Goal: Task Accomplishment & Management: Manage account settings

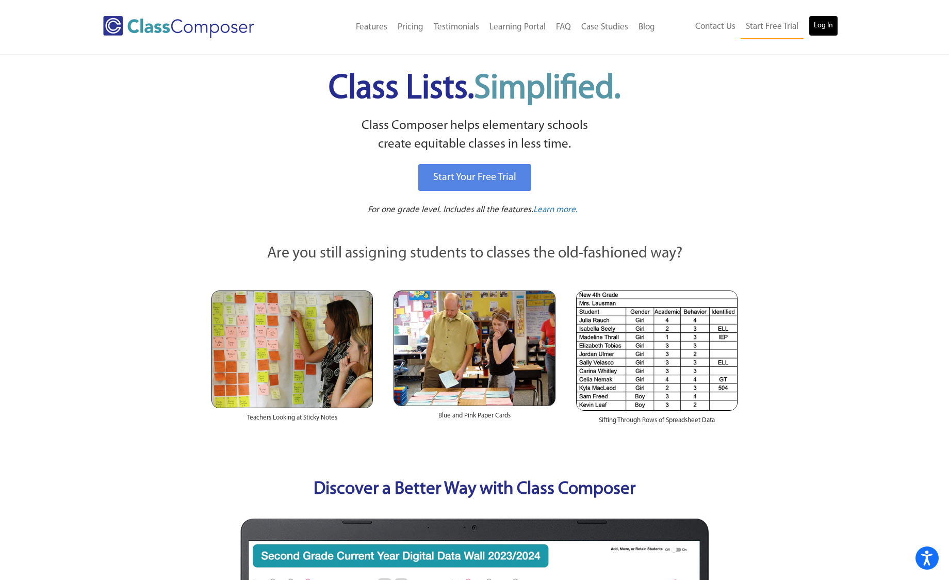
click at [833, 28] on link "Log In" at bounding box center [823, 25] width 29 height 21
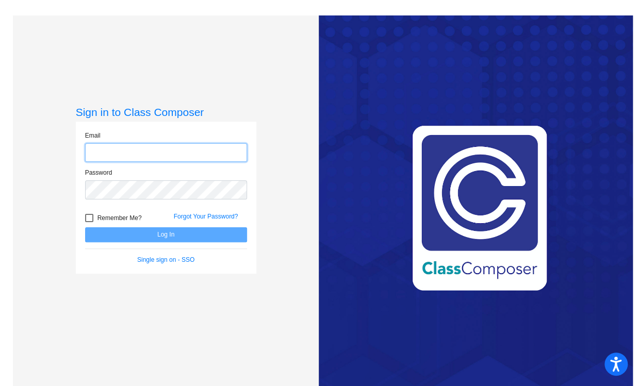
type input "[EMAIL_ADDRESS][DOMAIN_NAME]"
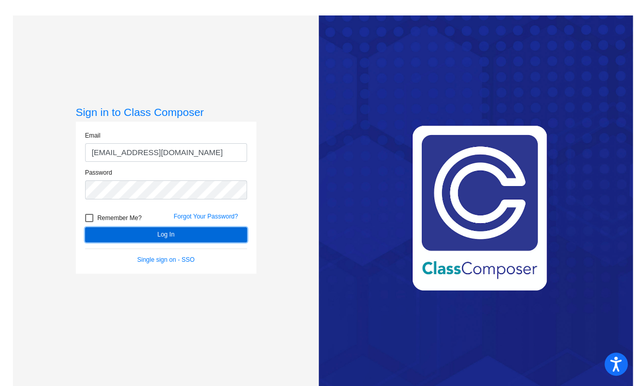
click at [147, 235] on button "Log In" at bounding box center [166, 235] width 162 height 15
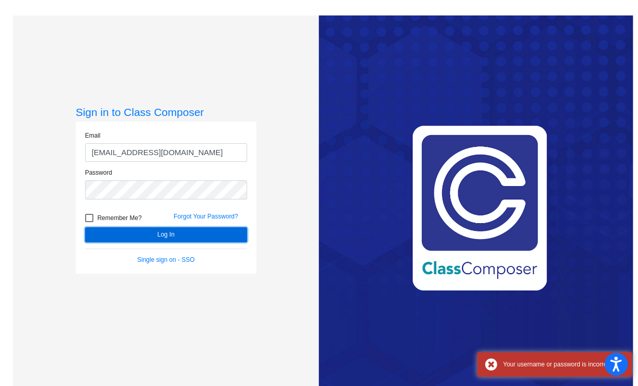
click at [148, 234] on button "Log In" at bounding box center [166, 235] width 162 height 15
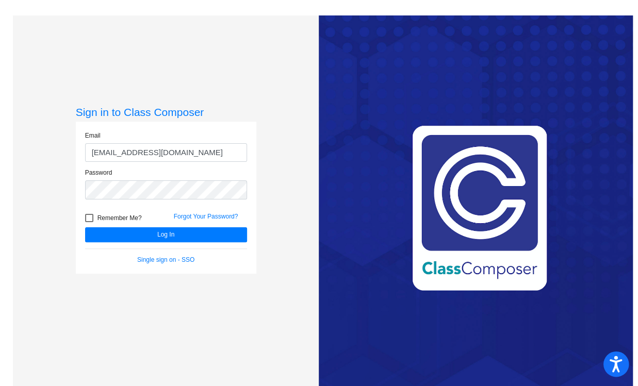
click at [610, 361] on icon "Open accessiBe: accessibility options, statement and help" at bounding box center [616, 364] width 12 height 17
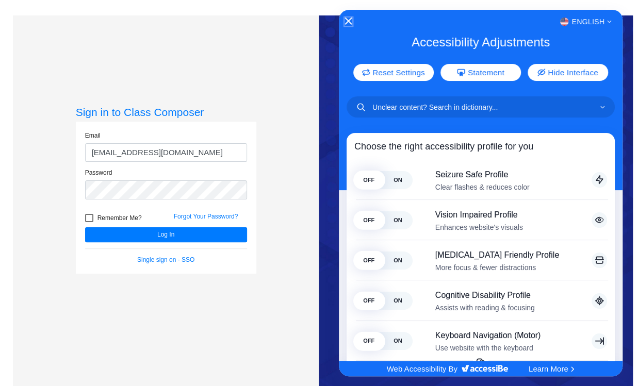
click at [347, 22] on icon "Close Accessibility Interface" at bounding box center [348, 20] width 7 height 7
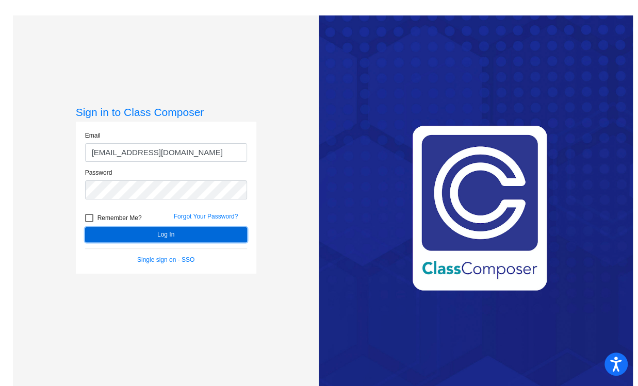
click at [134, 231] on button "Log In" at bounding box center [166, 235] width 162 height 15
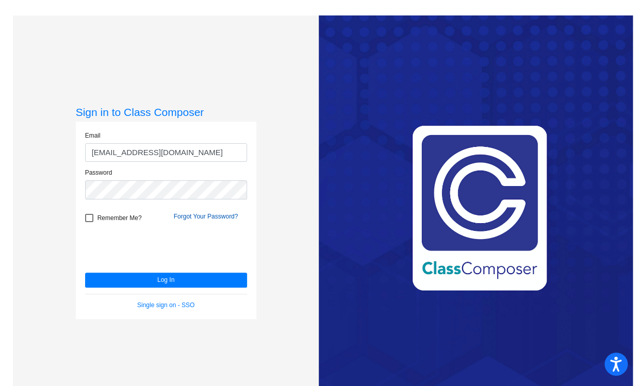
click at [185, 216] on link "Forgot Your Password?" at bounding box center [206, 216] width 65 height 7
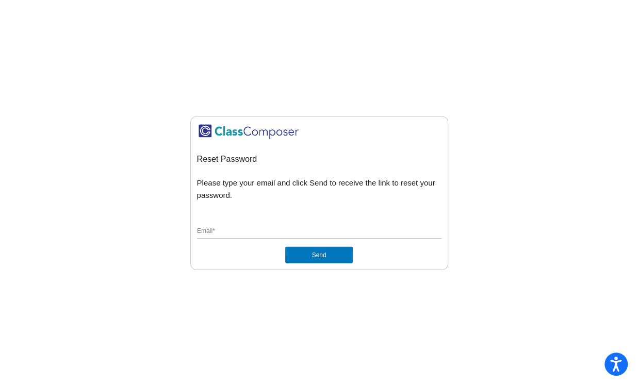
type input "[EMAIL_ADDRESS][DOMAIN_NAME]"
click at [313, 253] on button "Send" at bounding box center [318, 255] width 67 height 17
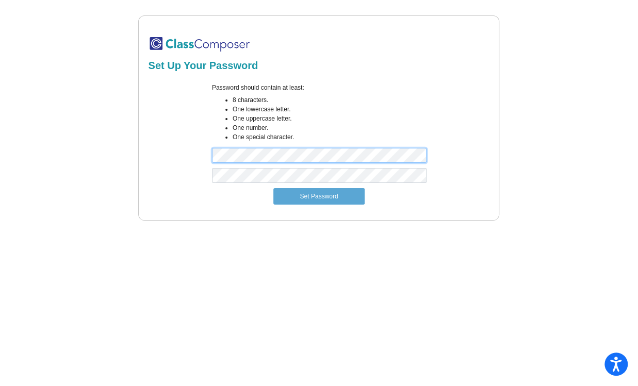
click at [183, 146] on div "Password should contain at least: 8 characters. One lowercase letter. One upper…" at bounding box center [319, 125] width 345 height 85
click at [189, 149] on div "Password should contain at least: 8 characters. One lowercase letter. One upper…" at bounding box center [319, 125] width 345 height 85
click at [181, 147] on div "Password should contain at least: 8 characters. One lowercase letter. One upper…" at bounding box center [319, 125] width 345 height 85
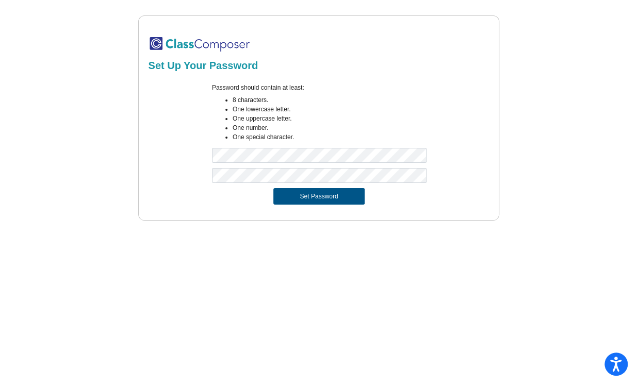
click at [298, 196] on button "Set Password" at bounding box center [318, 196] width 91 height 17
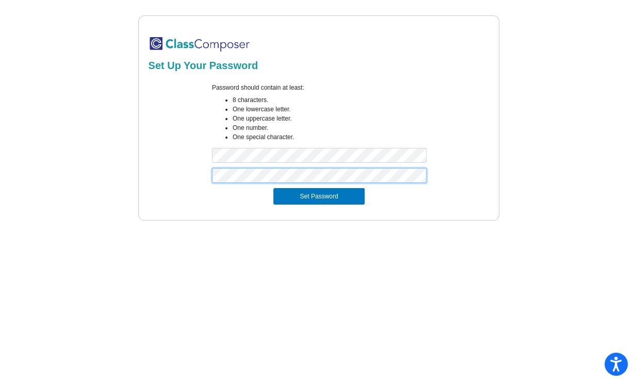
click at [273, 188] on button "Set Password" at bounding box center [318, 196] width 91 height 17
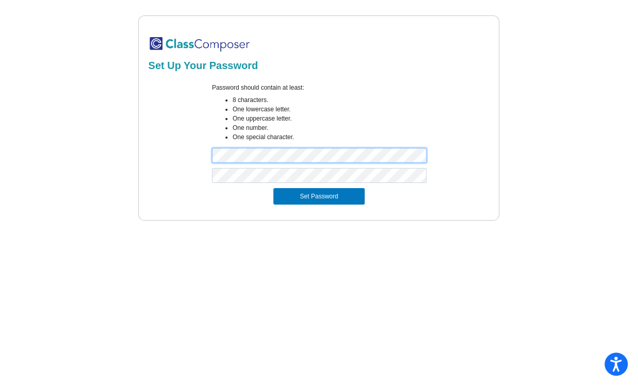
click at [121, 142] on div "Set Up Your Password Password should contain at least: 8 characters. One lowerc…" at bounding box center [319, 117] width 613 height 205
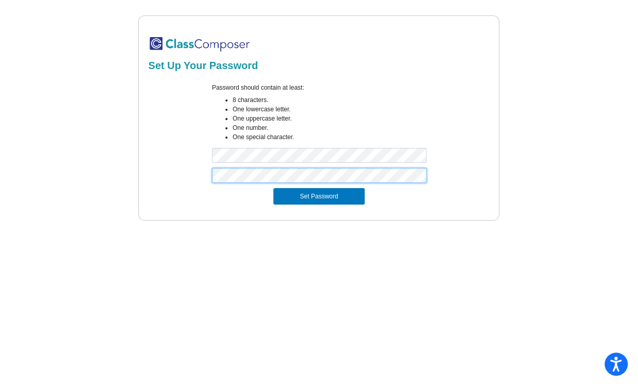
click at [273, 188] on button "Set Password" at bounding box center [318, 196] width 91 height 17
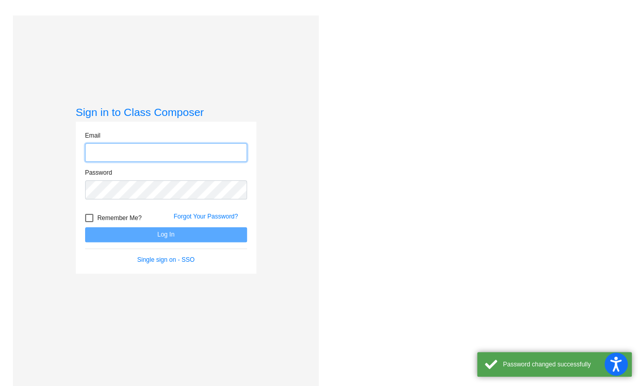
type input "lhill@royalsd.org"
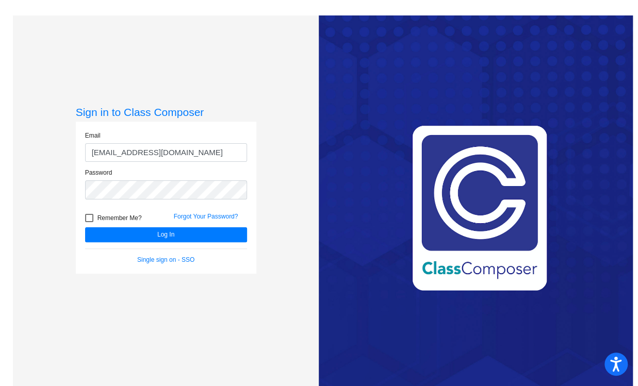
click at [90, 215] on div at bounding box center [89, 218] width 8 height 8
click at [89, 222] on input "Remember Me?" at bounding box center [89, 222] width 1 height 1
checkbox input "true"
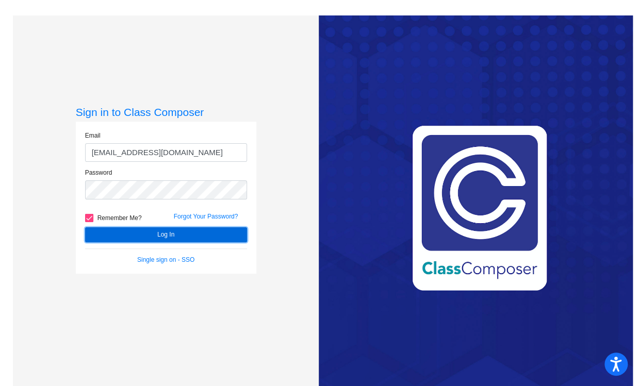
click at [207, 233] on button "Log In" at bounding box center [166, 235] width 162 height 15
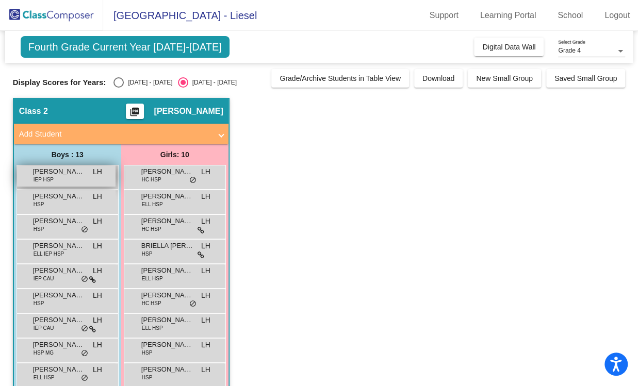
click at [69, 178] on div "ANDRE DE LA ROSA IEP HSP LH lock do_not_disturb_alt" at bounding box center [66, 176] width 99 height 21
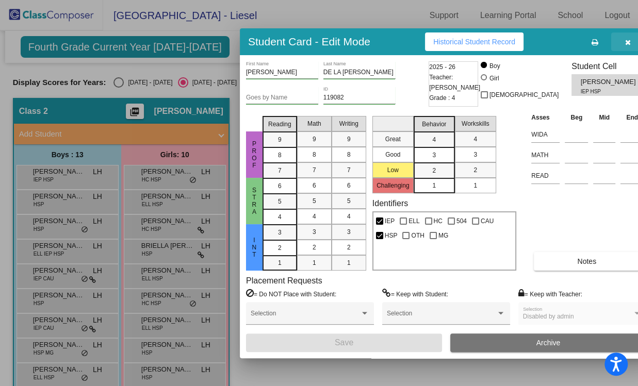
click at [625, 42] on icon "button" at bounding box center [628, 42] width 6 height 7
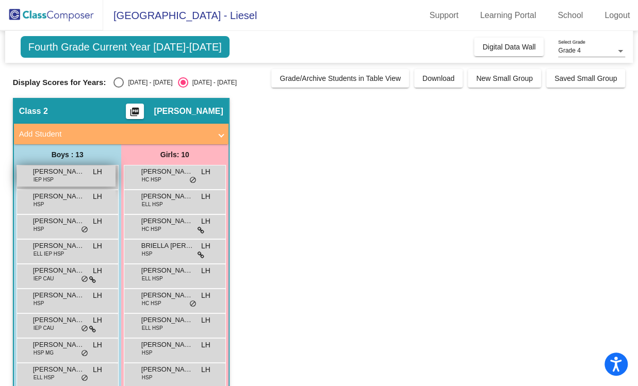
click at [60, 176] on div "ANDRE DE LA ROSA IEP HSP LH lock do_not_disturb_alt" at bounding box center [66, 176] width 99 height 21
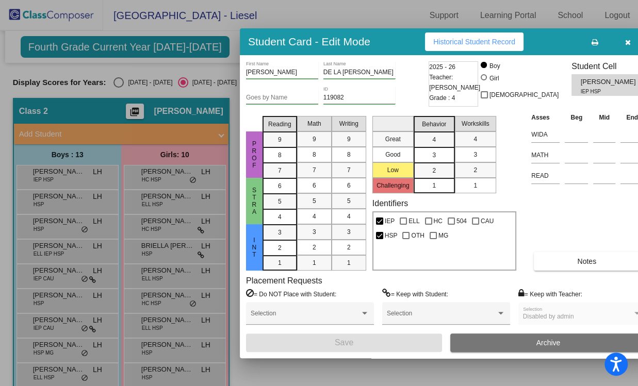
click at [479, 41] on span "Historical Student Record" at bounding box center [474, 42] width 82 height 8
click at [625, 41] on icon "button" at bounding box center [628, 42] width 6 height 7
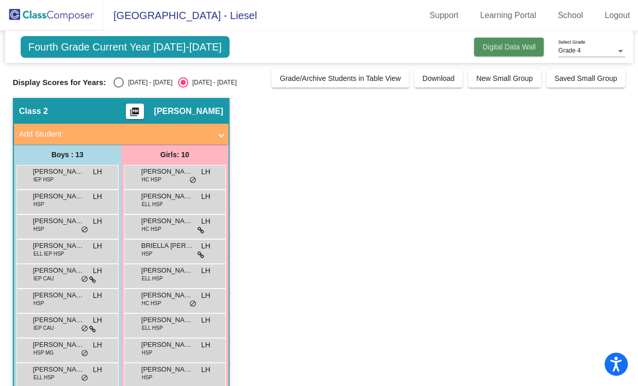
click at [505, 48] on span "Digital Data Wall" at bounding box center [508, 47] width 53 height 8
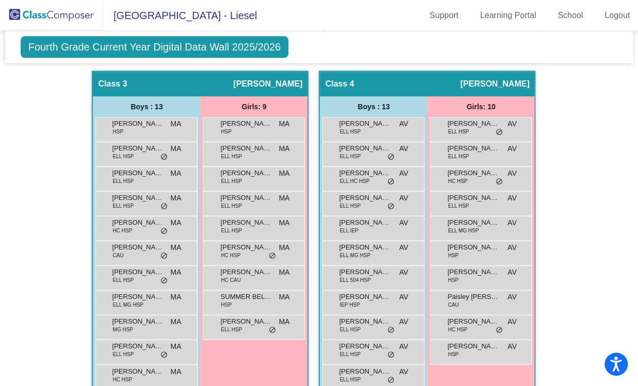
scroll to position [630, 0]
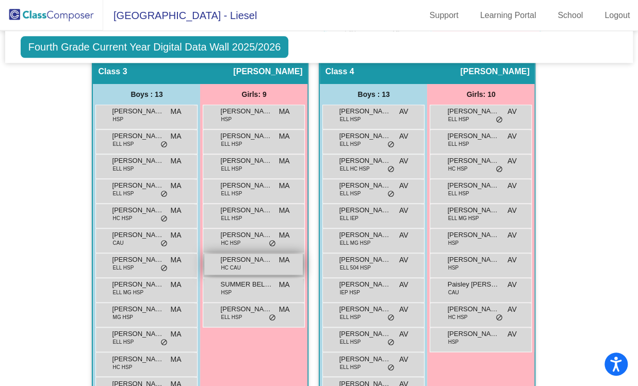
click at [268, 261] on span "LEAH PERKINS" at bounding box center [246, 260] width 52 height 10
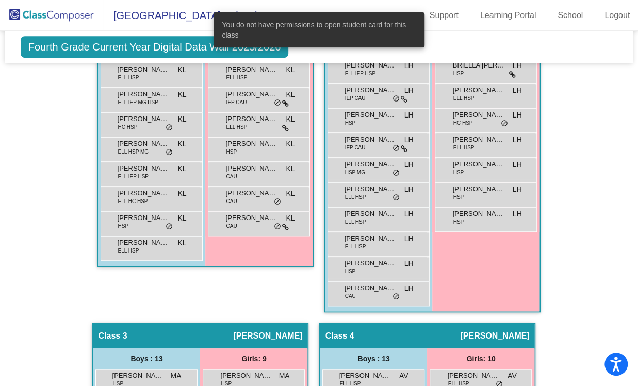
scroll to position [121, 0]
